Goal: Transaction & Acquisition: Purchase product/service

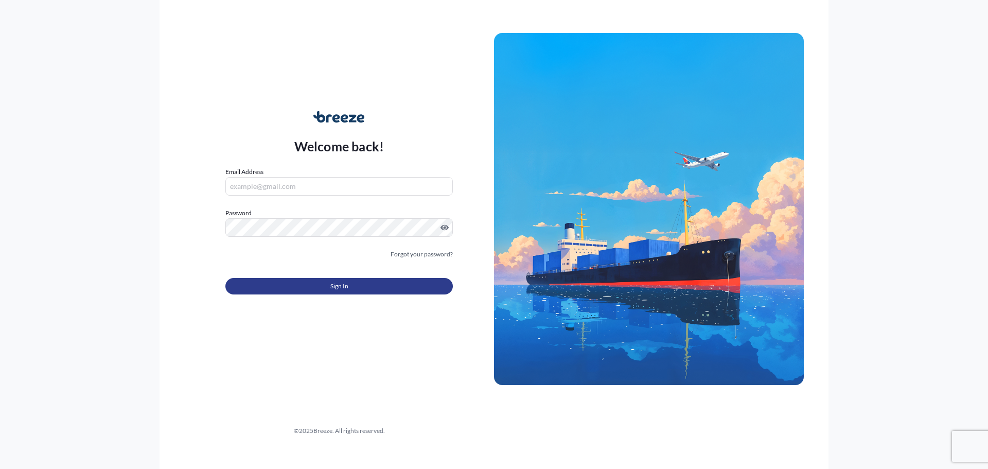
type input "[EMAIL_ADDRESS][DOMAIN_NAME]"
click at [319, 285] on button "Sign In" at bounding box center [338, 286] width 227 height 16
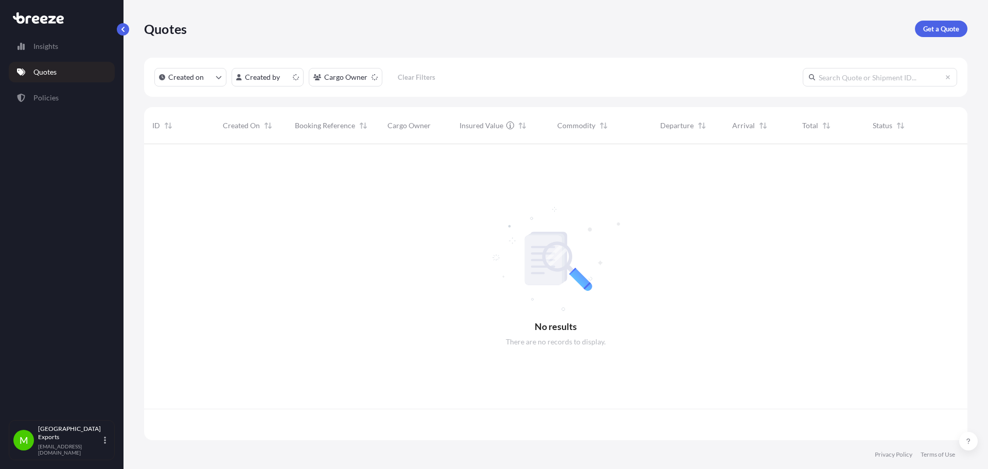
scroll to position [294, 815]
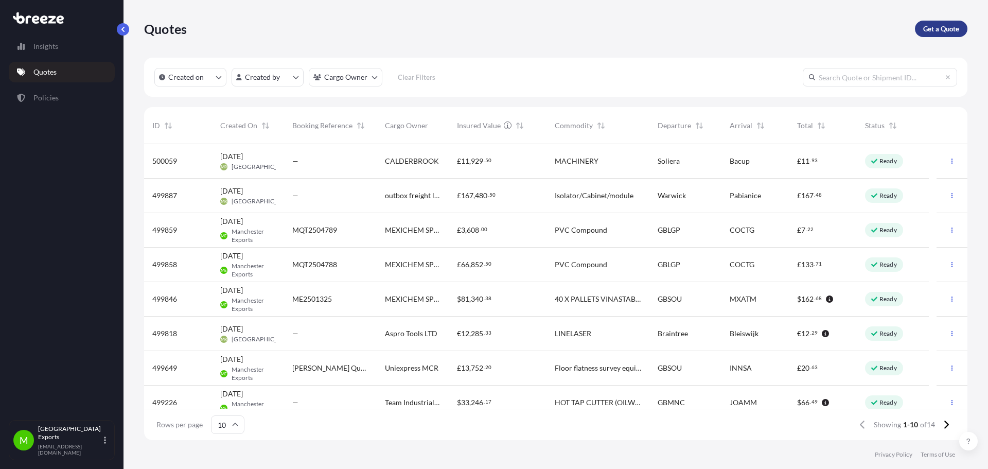
click at [952, 35] on link "Get a Quote" at bounding box center [941, 29] width 52 height 16
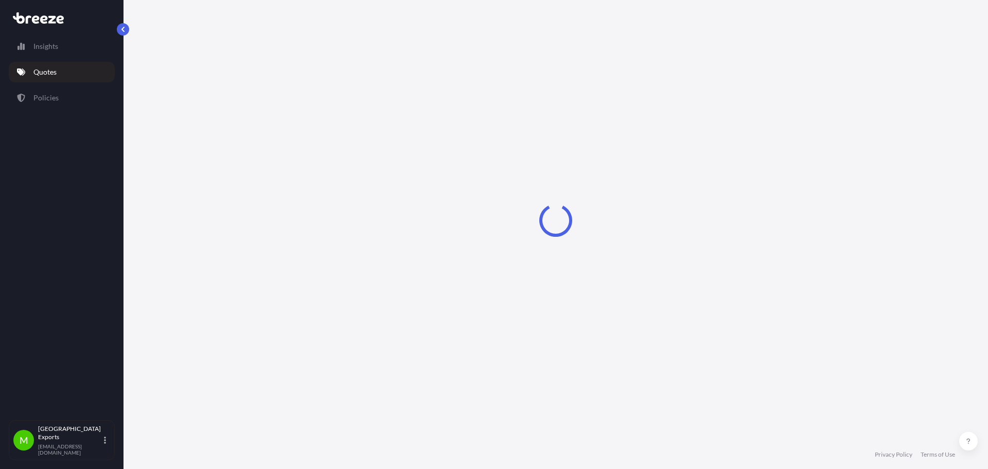
select select "Road"
select select "Sea"
select select "1"
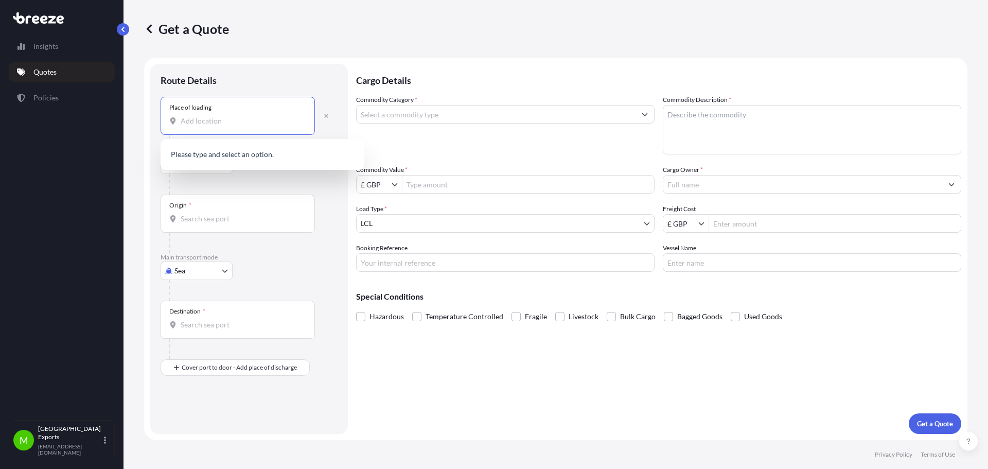
click at [217, 121] on input "Place of loading" at bounding box center [241, 121] width 121 height 10
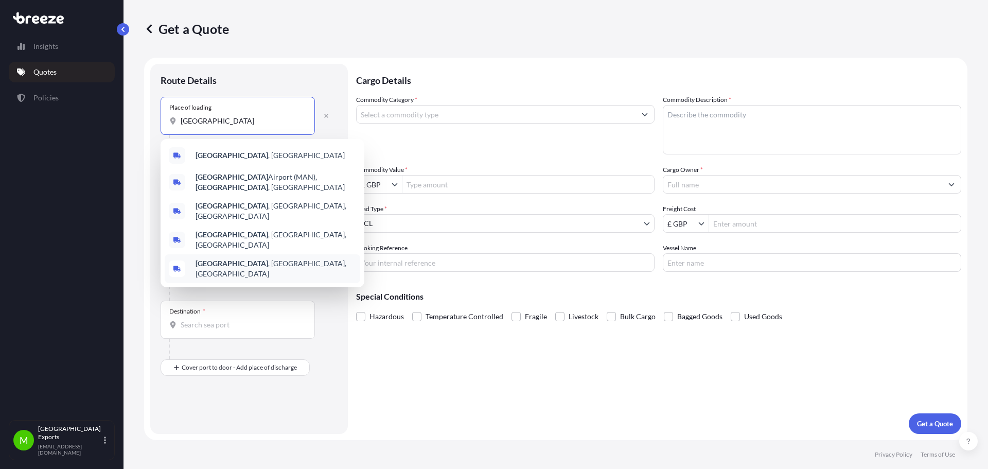
type input "[GEOGRAPHIC_DATA]"
click at [226, 295] on div at bounding box center [253, 290] width 169 height 21
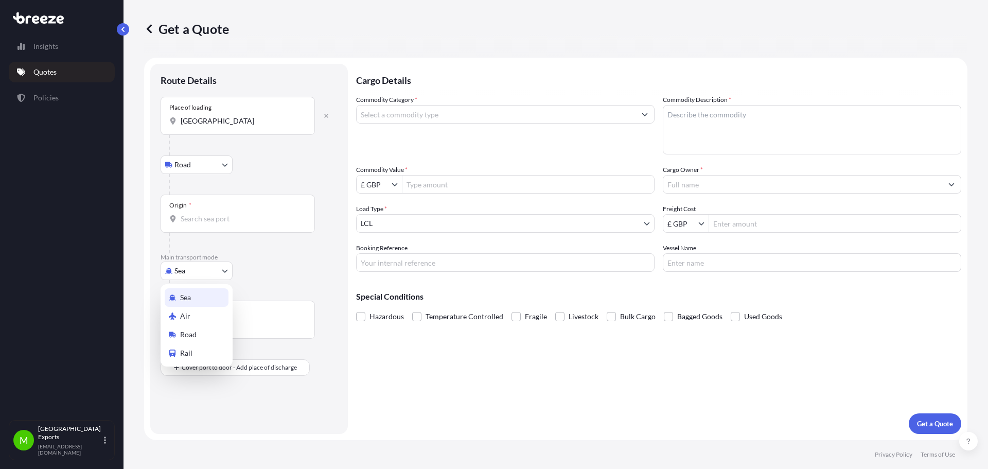
click at [208, 271] on body "0 options available. 5 options available. Insights Quotes Policies M Manchester…" at bounding box center [494, 234] width 988 height 469
click at [195, 312] on div "Air" at bounding box center [197, 316] width 64 height 19
select select "Air"
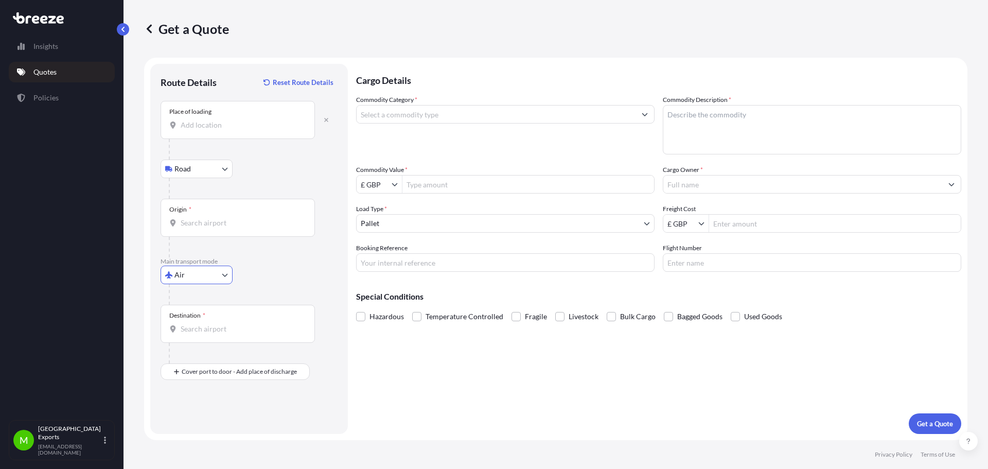
click at [222, 124] on input "Place of loading" at bounding box center [241, 125] width 121 height 10
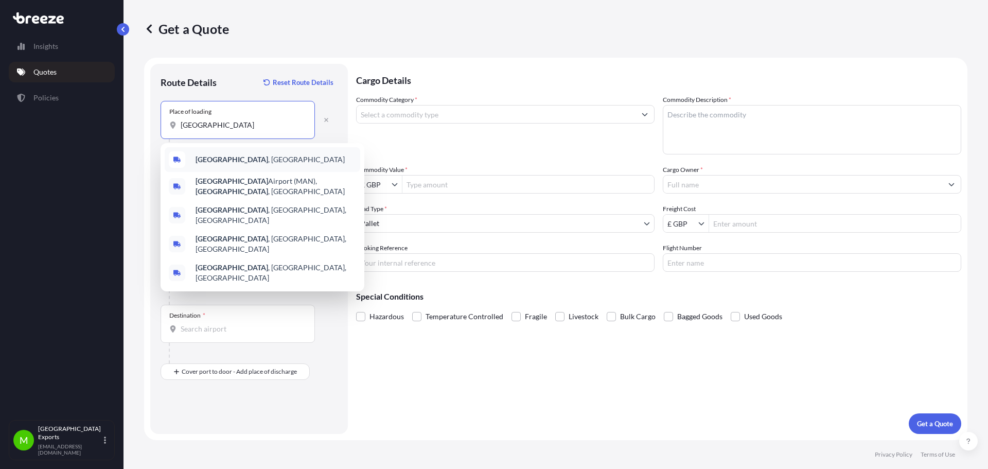
click at [232, 156] on b "[GEOGRAPHIC_DATA]" at bounding box center [231, 159] width 73 height 9
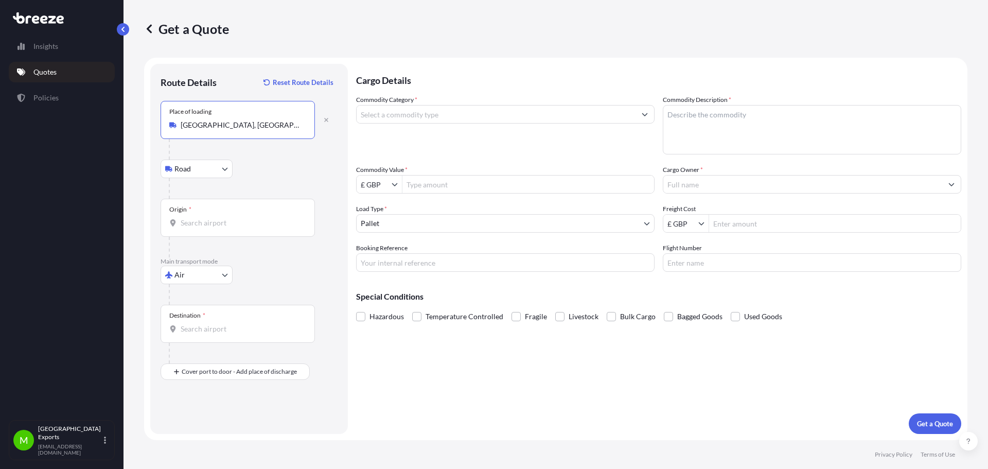
type input "[GEOGRAPHIC_DATA], [GEOGRAPHIC_DATA]"
click at [213, 227] on input "Origin *" at bounding box center [241, 223] width 121 height 10
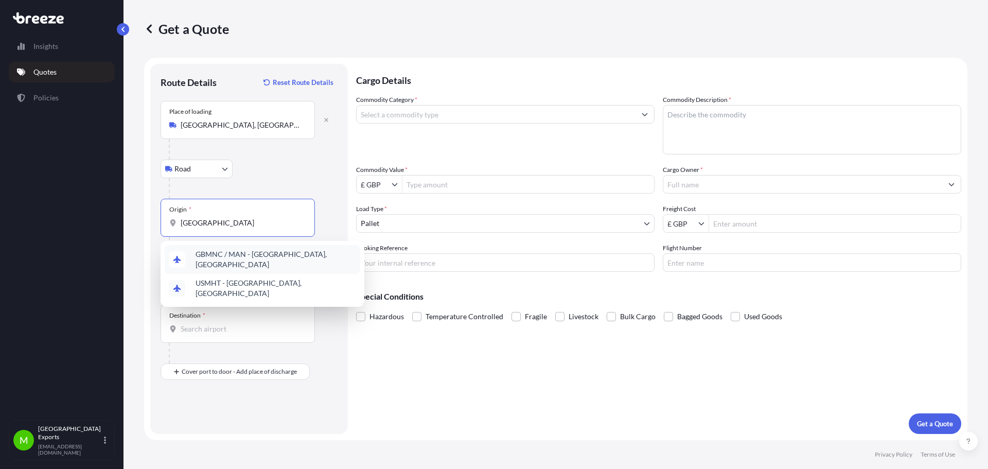
click at [234, 253] on span "GBMNC / MAN - [GEOGRAPHIC_DATA], [GEOGRAPHIC_DATA]" at bounding box center [275, 259] width 160 height 21
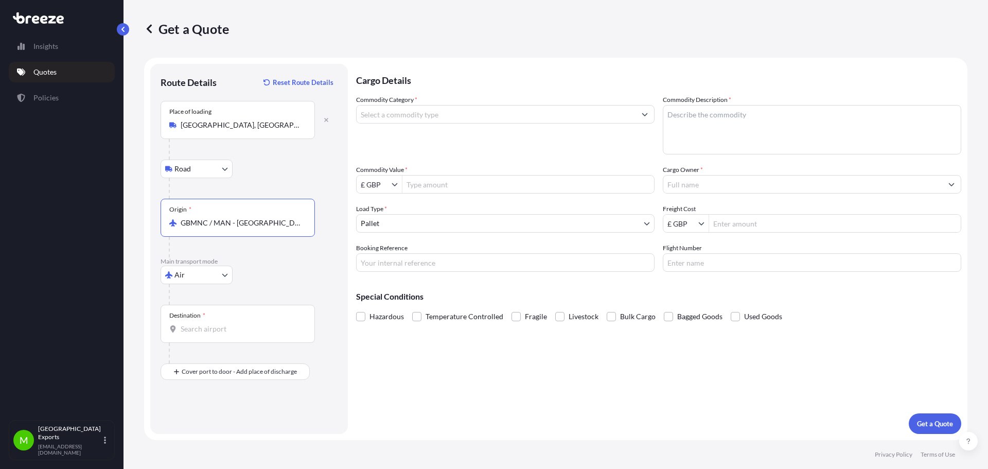
type input "GBMNC / MAN - [GEOGRAPHIC_DATA], [GEOGRAPHIC_DATA]"
click at [198, 337] on div "Destination *" at bounding box center [237, 324] width 154 height 38
click at [198, 334] on input "Destination *" at bounding box center [241, 329] width 121 height 10
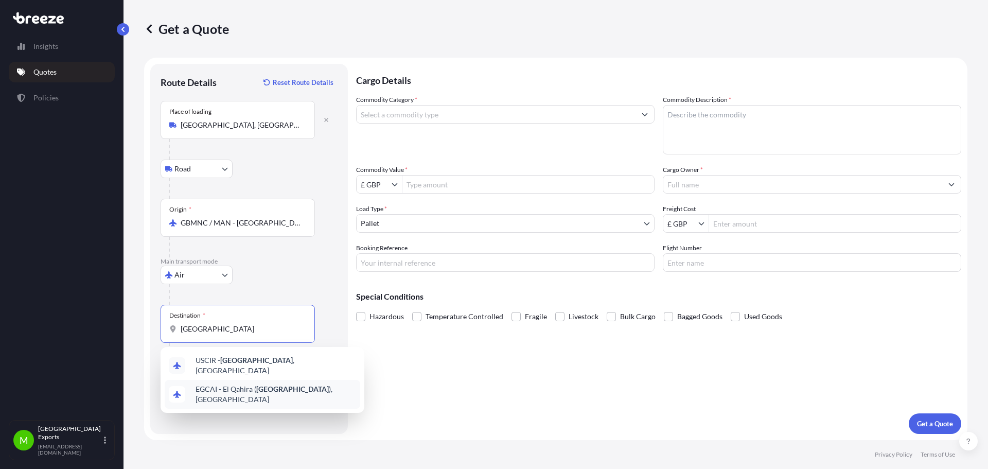
click at [248, 389] on span "EGCAI - [GEOGRAPHIC_DATA] ( [GEOGRAPHIC_DATA] ), [GEOGRAPHIC_DATA]" at bounding box center [275, 394] width 160 height 21
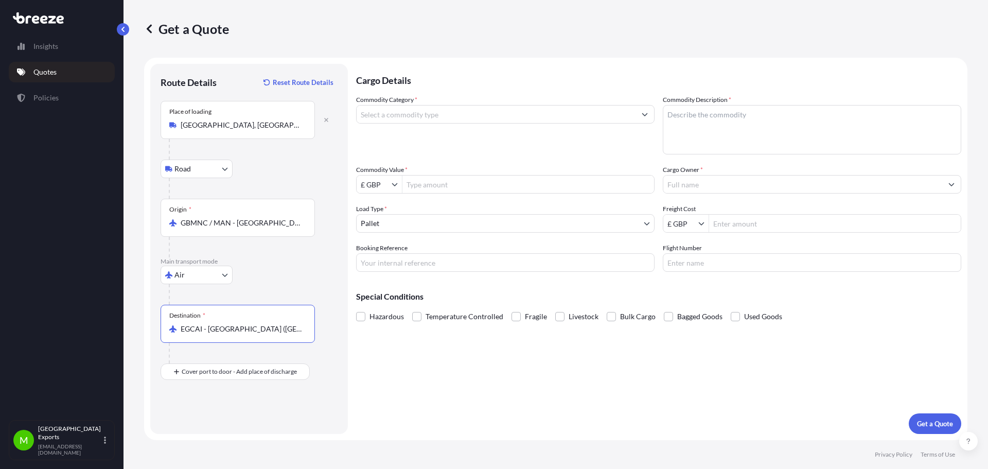
type input "EGCAI - [GEOGRAPHIC_DATA] ([GEOGRAPHIC_DATA]), [GEOGRAPHIC_DATA]"
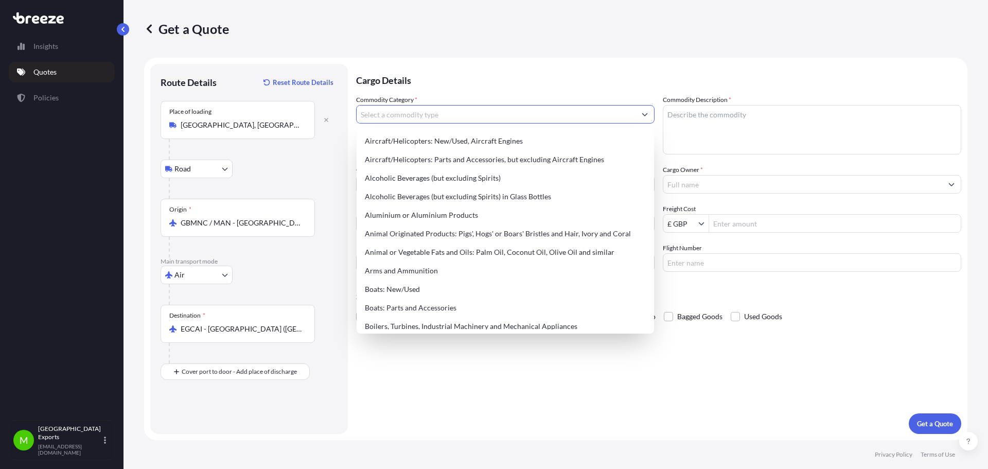
click at [466, 112] on input "Commodity Category *" at bounding box center [495, 114] width 279 height 19
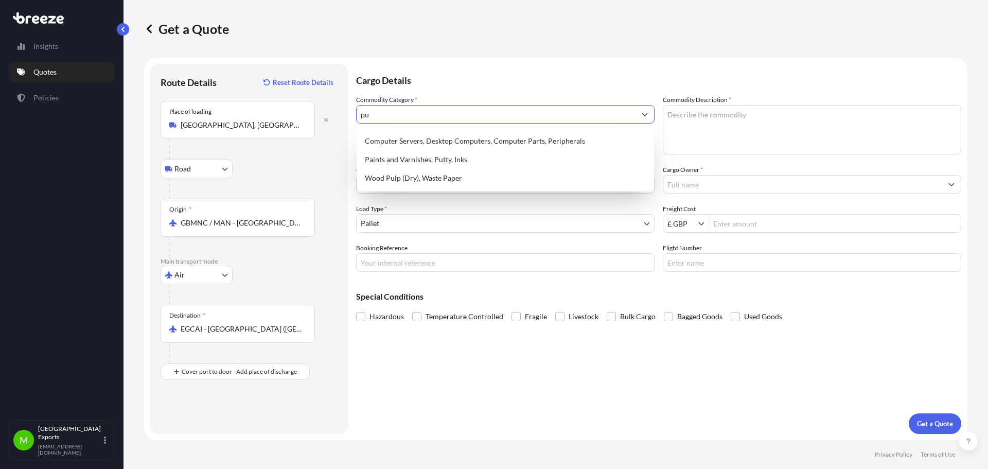
type input "p"
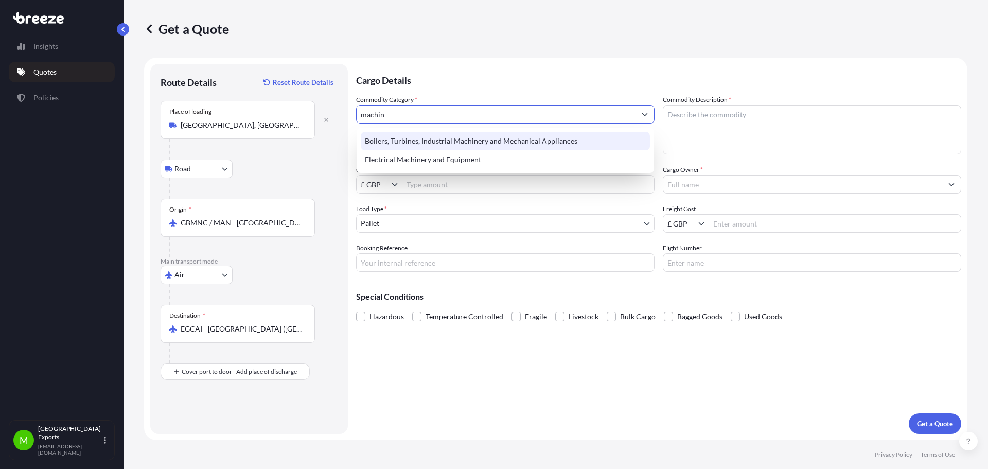
click at [463, 132] on div "Boilers, Turbines, Industrial Machinery and Mechanical Appliances" at bounding box center [505, 141] width 289 height 19
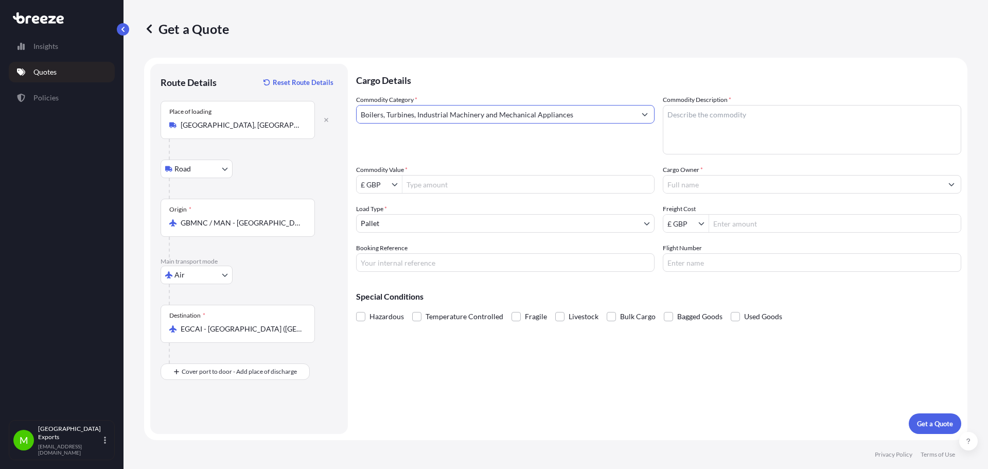
type input "Boilers, Turbines, Industrial Machinery and Mechanical Appliances"
click at [699, 126] on textarea "Commodity Description *" at bounding box center [812, 129] width 298 height 49
type textarea "PUMPS AND ACCESSORIES"
click at [391, 188] on button "Show suggestions" at bounding box center [396, 184] width 10 height 10
click at [375, 248] on div "$ USD" at bounding box center [379, 246] width 41 height 19
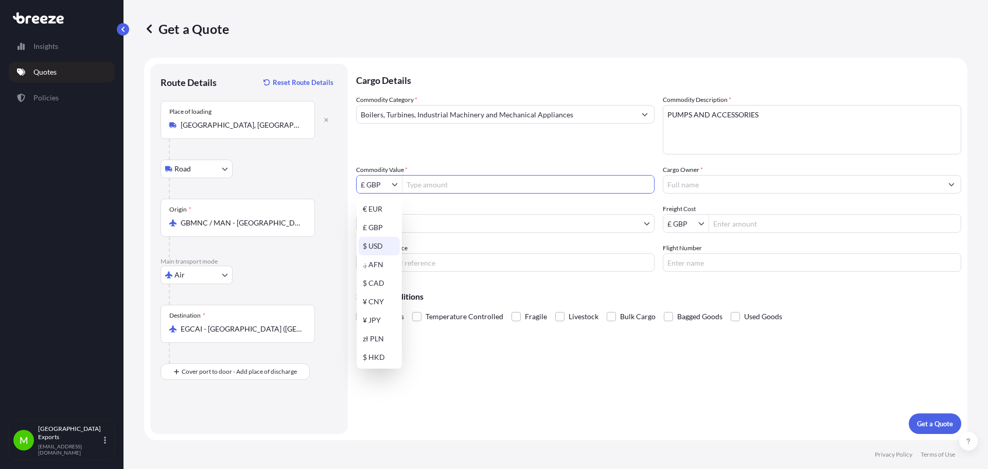
type input "$ USD"
click at [443, 176] on input "Commodity Value *" at bounding box center [528, 184] width 252 height 19
type input "30,325"
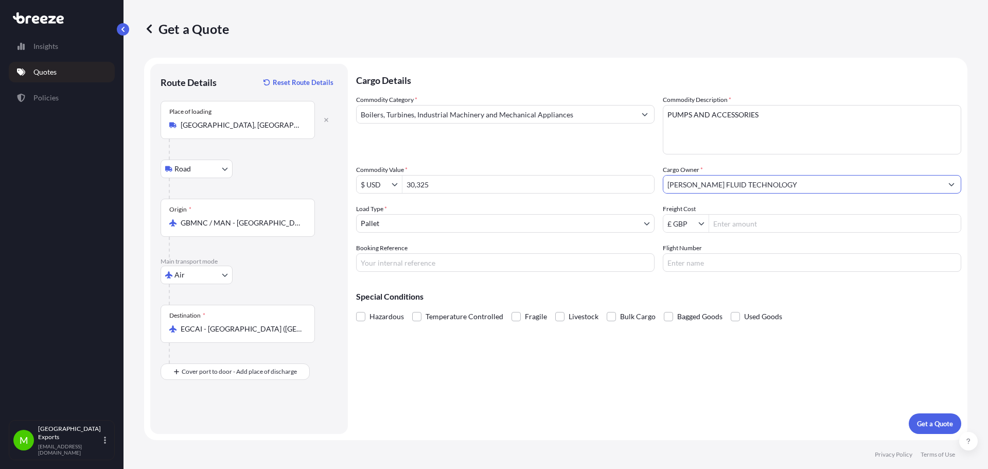
type input "[PERSON_NAME] FLUID TECHNOLOGY"
click at [753, 220] on input "Freight Cost" at bounding box center [835, 223] width 252 height 19
type input "2,750"
type input "MA2500575"
type input "SV124"
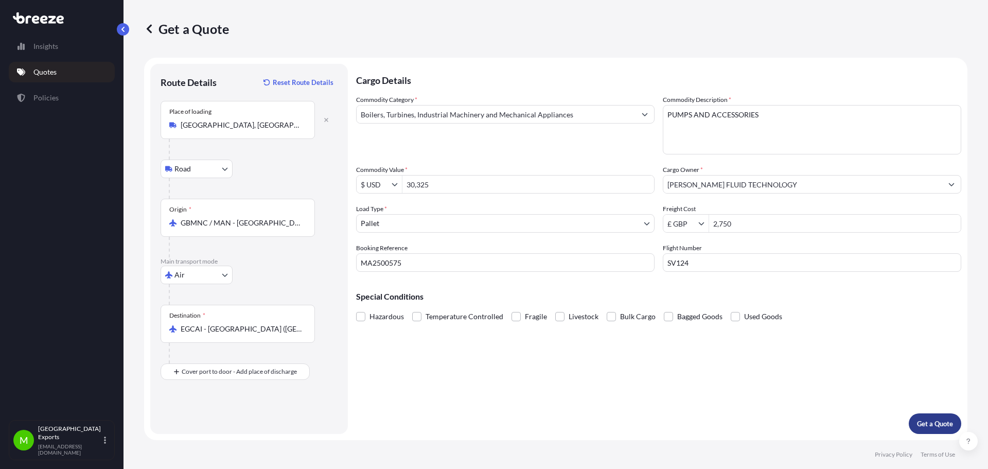
click at [926, 421] on p "Get a Quote" at bounding box center [935, 423] width 36 height 10
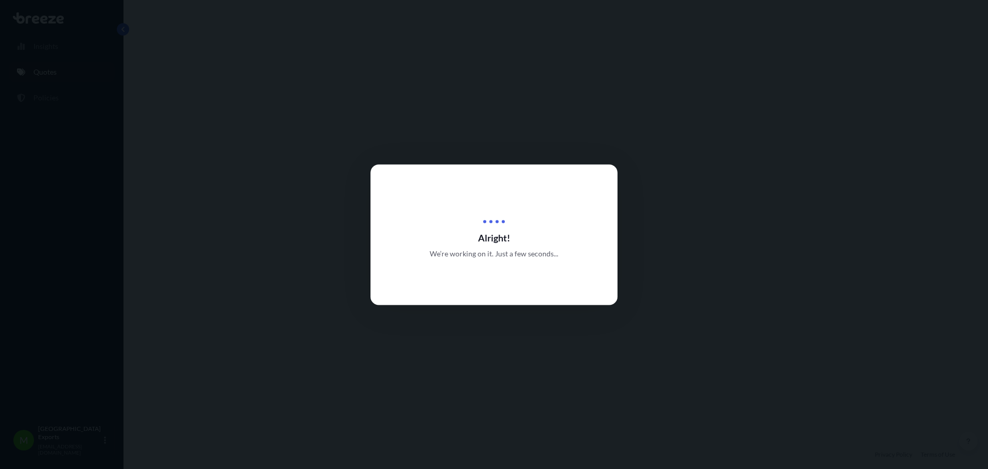
select select "Road"
select select "Air"
select select "1"
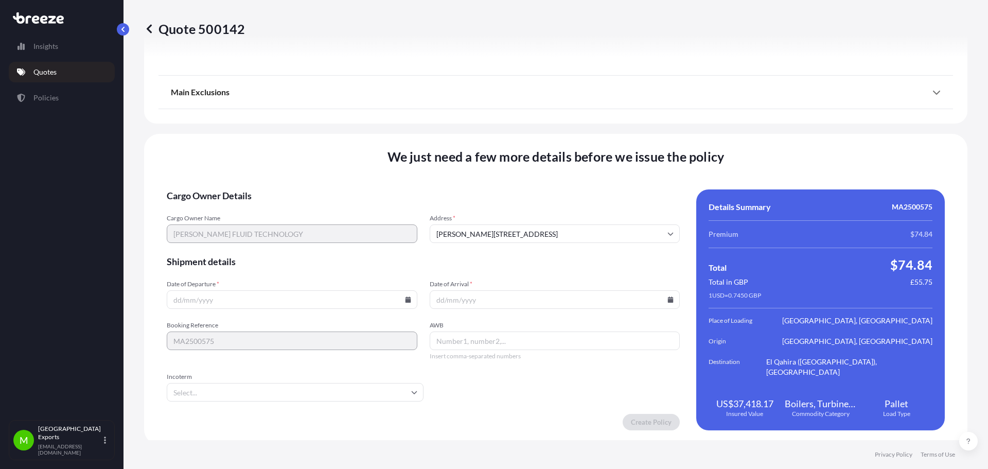
scroll to position [1246, 0]
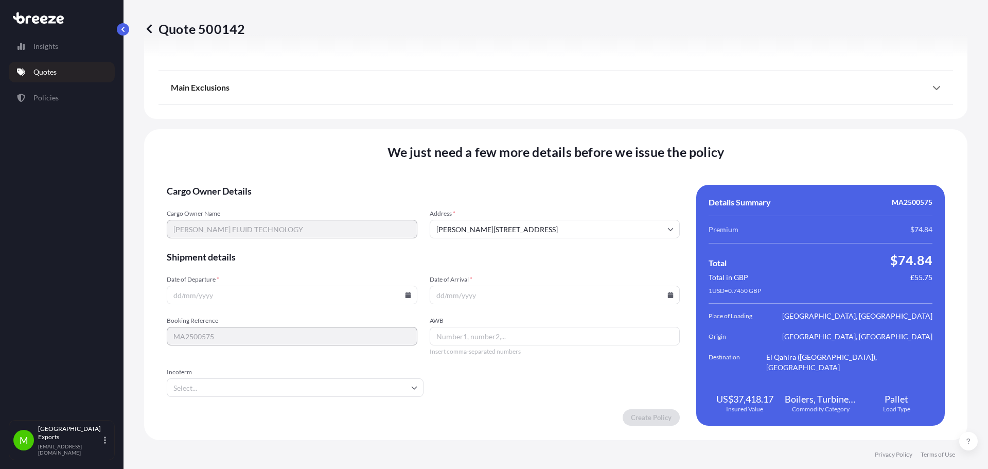
click at [267, 295] on input "Date of Departure *" at bounding box center [292, 294] width 251 height 19
type input "[DATE]"
click at [514, 293] on input "Date of Arrival *" at bounding box center [555, 294] width 251 height 19
type input "[DATE]"
click at [457, 332] on input "AWB" at bounding box center [555, 336] width 251 height 19
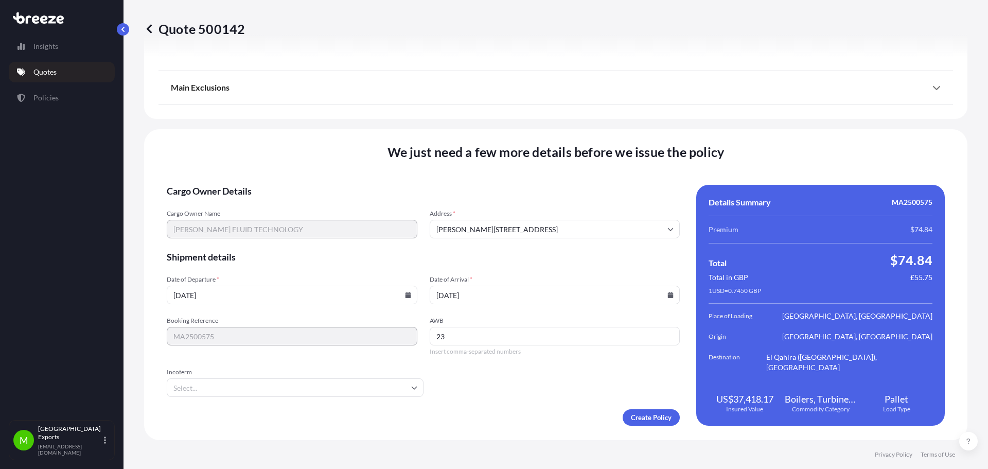
type input "2"
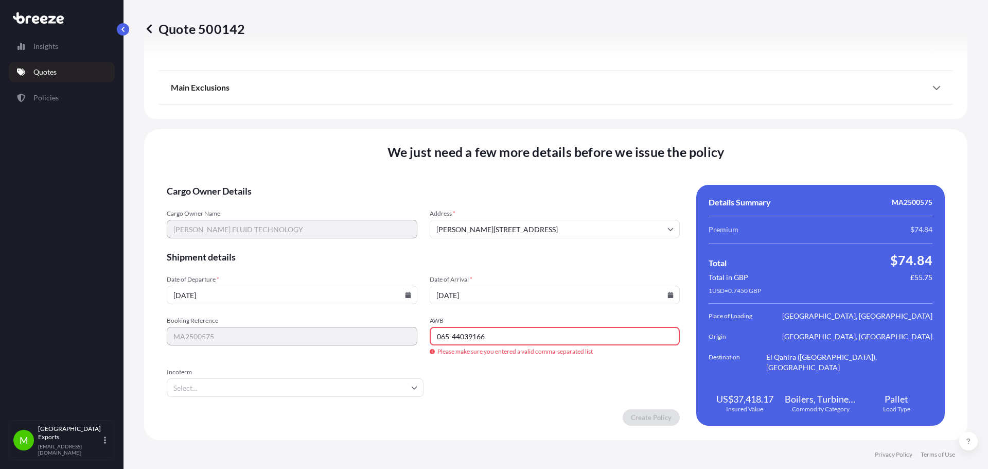
click at [273, 388] on input "Incoterm" at bounding box center [295, 387] width 257 height 19
click at [451, 336] on input "065-44039166" at bounding box center [555, 336] width 251 height 19
click at [447, 336] on input "065-44039166" at bounding box center [555, 336] width 251 height 19
click at [450, 335] on input "065-44039166" at bounding box center [555, 336] width 251 height 19
type input "06544039166"
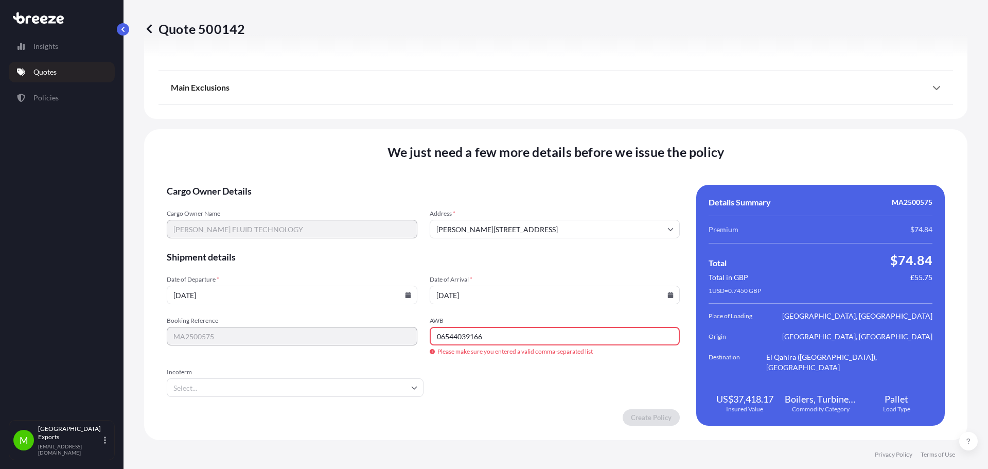
click at [353, 380] on input "Incoterm" at bounding box center [295, 387] width 257 height 19
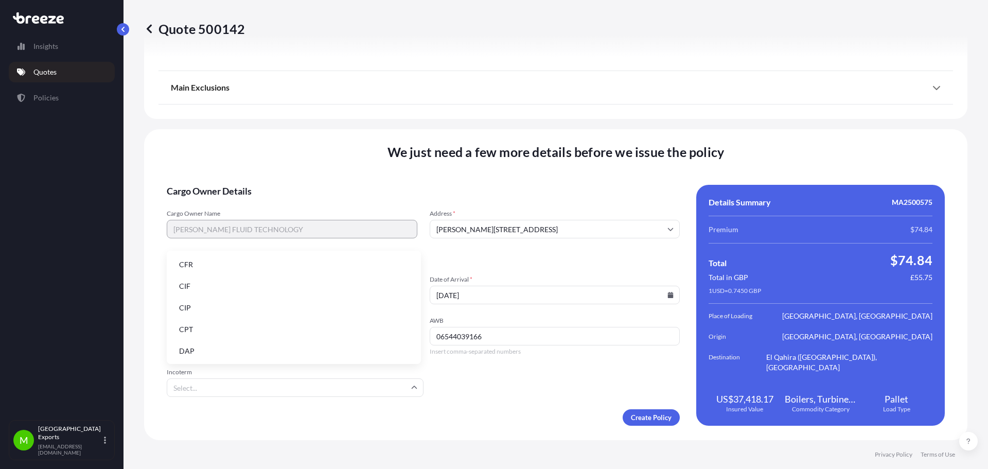
click at [222, 288] on li "CIF" at bounding box center [294, 286] width 246 height 20
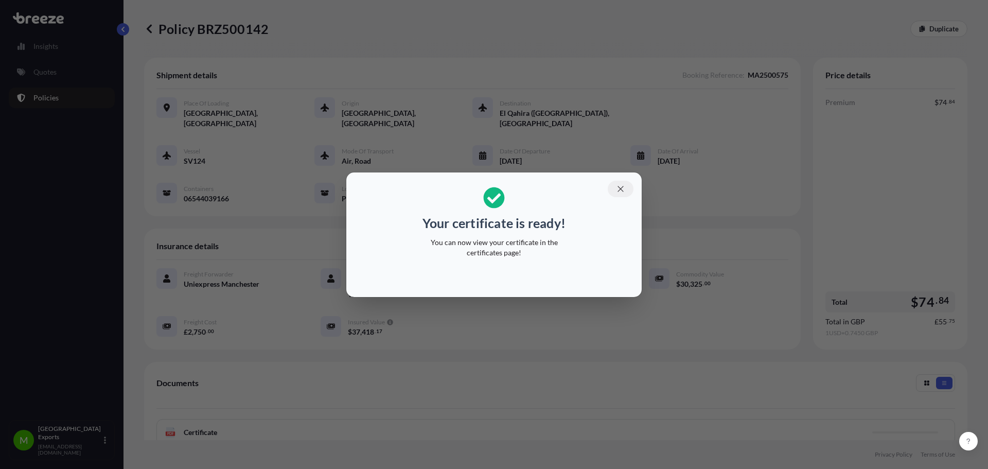
click at [619, 186] on icon "button" at bounding box center [620, 188] width 9 height 9
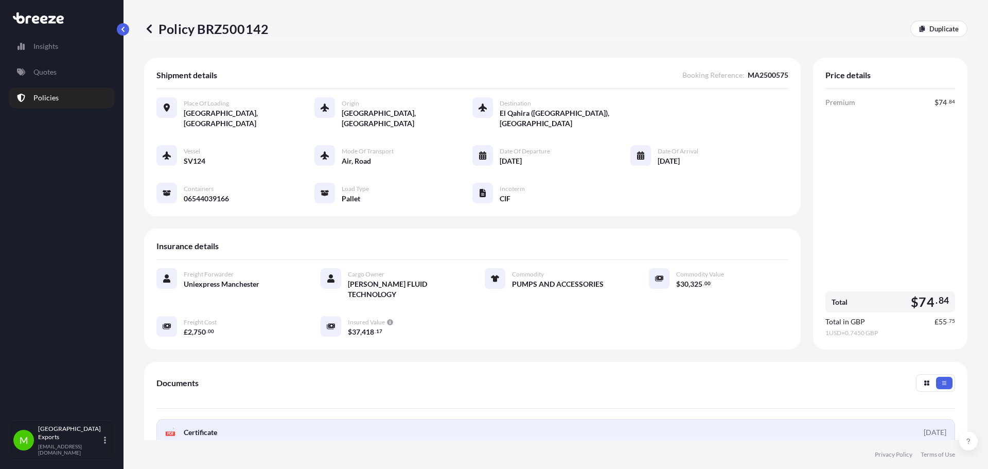
click at [848, 419] on link "PDF Certificate [DATE]" at bounding box center [555, 432] width 798 height 27
